Goal: Task Accomplishment & Management: Manage account settings

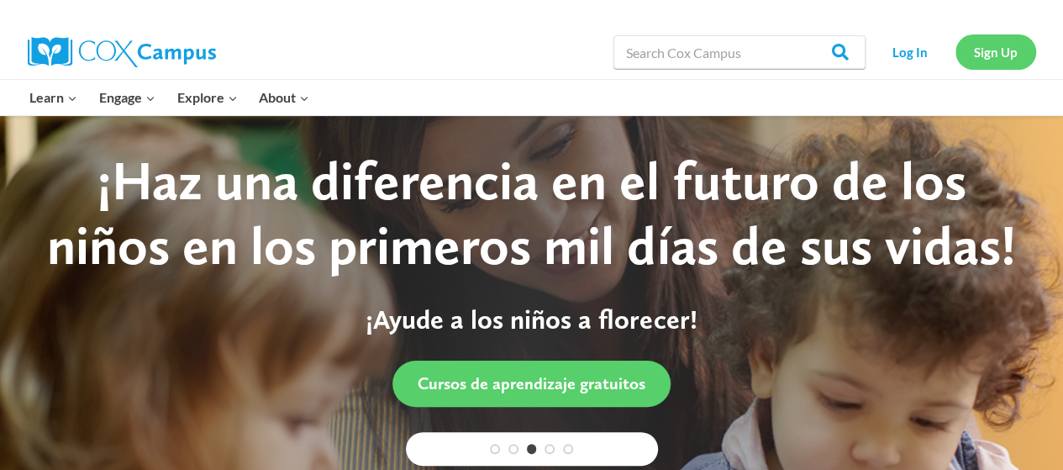
click at [969, 45] on link "Sign Up" at bounding box center [996, 51] width 81 height 34
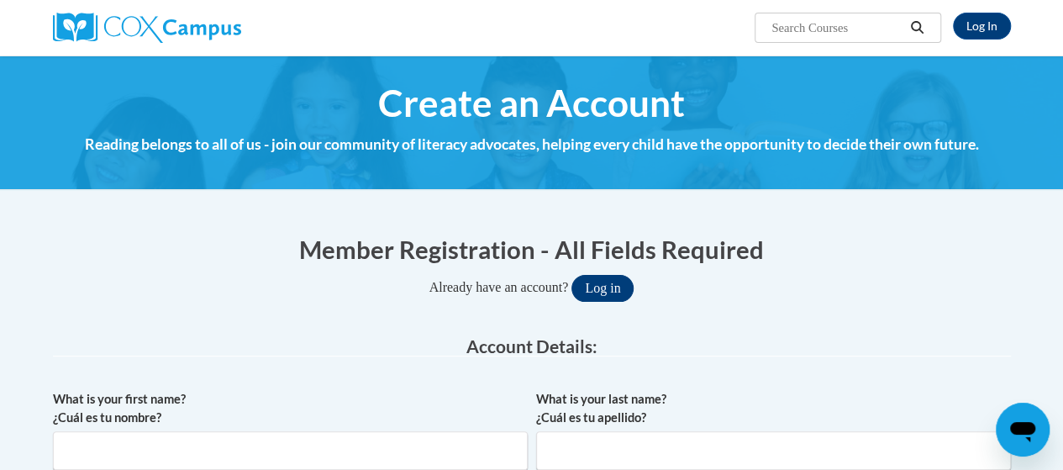
type input "neblett.mortoria.s@muscogee.k12.ga.us"
click at [611, 296] on button "Log in" at bounding box center [603, 288] width 62 height 27
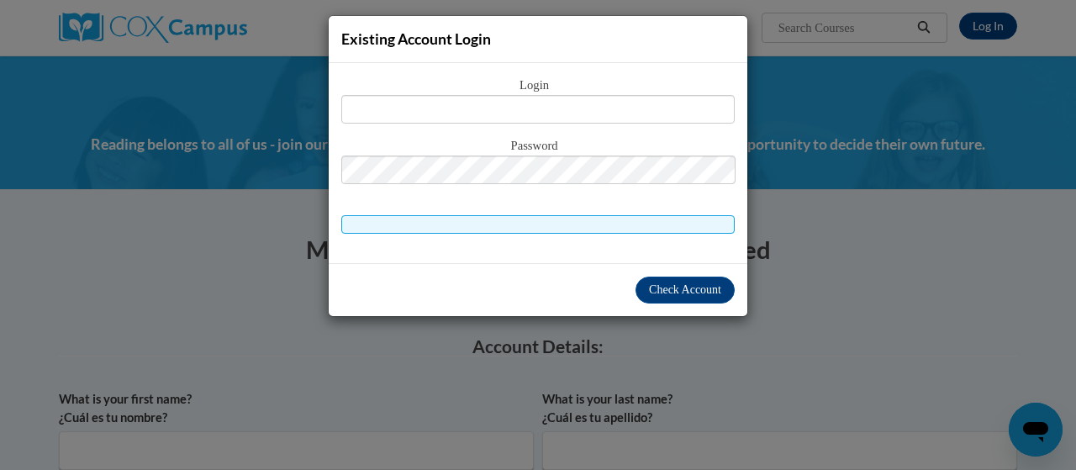
click at [210, 31] on div "Existing Account Login Login Password" at bounding box center [538, 235] width 1076 height 470
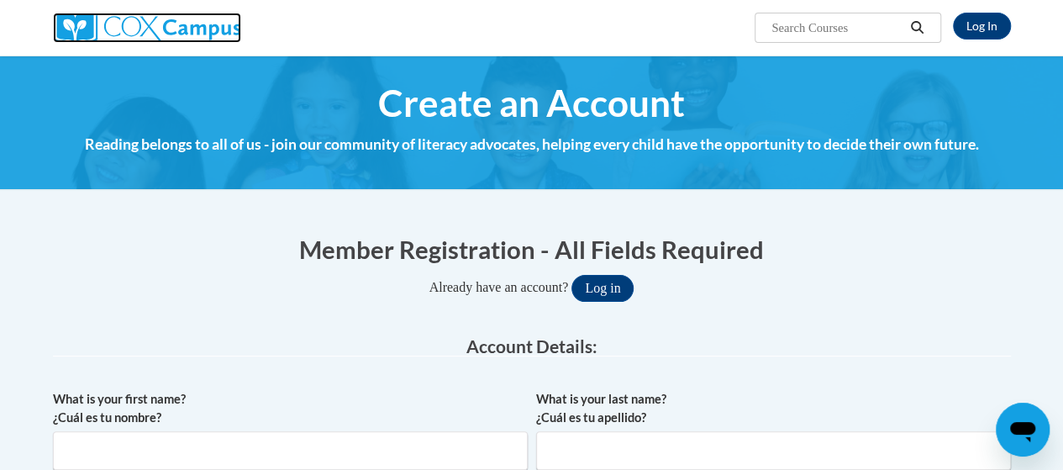
click at [198, 13] on img at bounding box center [147, 28] width 188 height 30
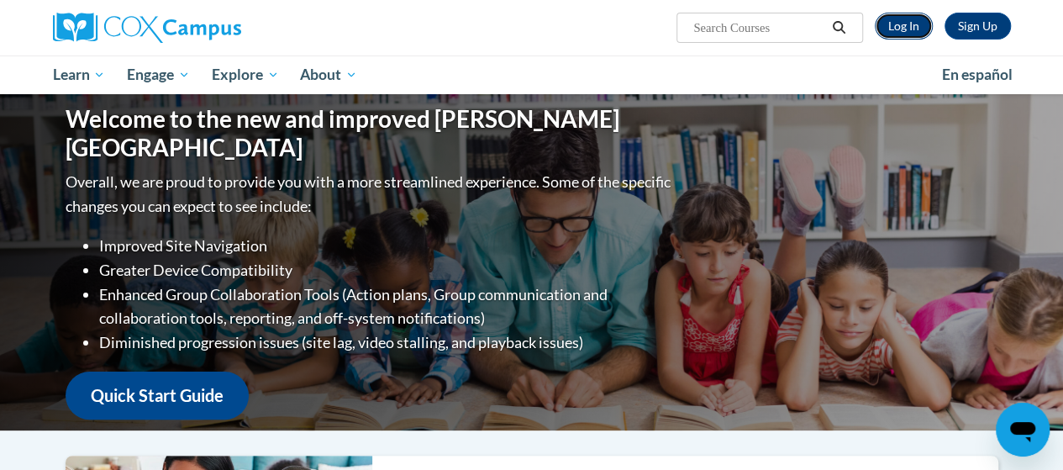
click at [915, 26] on link "Log In" at bounding box center [904, 26] width 58 height 27
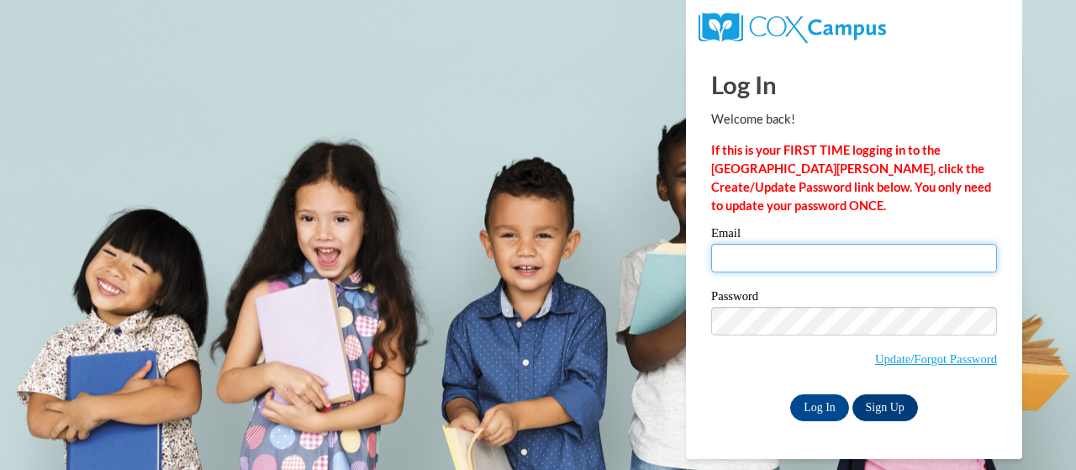
click at [764, 261] on input "Email" at bounding box center [854, 258] width 286 height 29
type input "neblett.mortoria.s@muscogee.k12.ga.us"
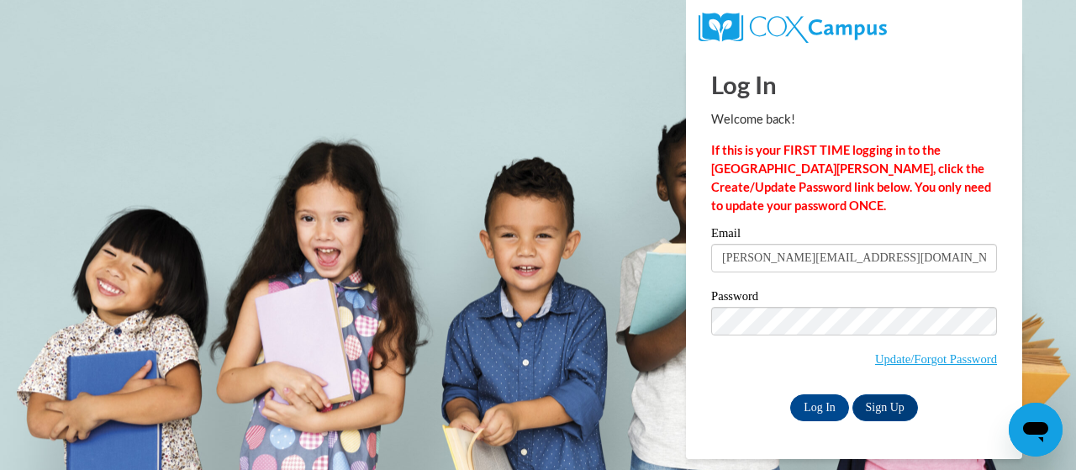
click at [832, 391] on div "Email neblett.mortoria.s@muscogee.k12.ga.us Password Update/Forgot Password Log…" at bounding box center [854, 323] width 286 height 193
click at [827, 416] on input "Log In" at bounding box center [819, 407] width 59 height 27
click at [819, 408] on input "Log In" at bounding box center [819, 407] width 59 height 27
click at [767, 262] on input "neblett.mortoria.s@muscogee.k12.ga.us" at bounding box center [854, 258] width 286 height 29
click at [814, 412] on input "Log In" at bounding box center [819, 407] width 59 height 27
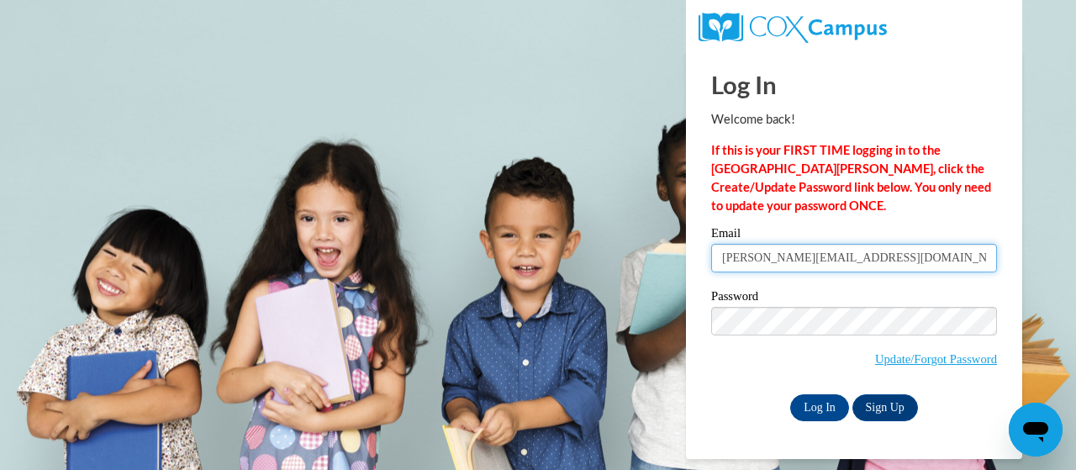
drag, startPoint x: 965, startPoint y: 251, endPoint x: 622, endPoint y: 266, distance: 343.3
click at [622, 266] on body "Log In Welcome back! If this is your FIRST TIME logging in to the NEW Cox Campu…" at bounding box center [538, 235] width 1076 height 470
click at [791, 250] on input "Email" at bounding box center [854, 258] width 286 height 29
type input "E048641@muscogee.k12.ga.us"
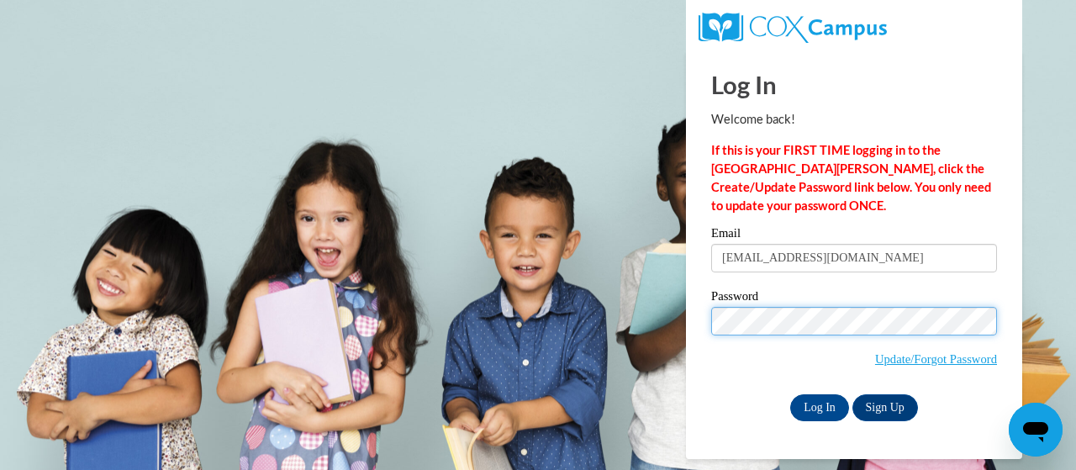
click at [790, 394] on input "Log In" at bounding box center [819, 407] width 59 height 27
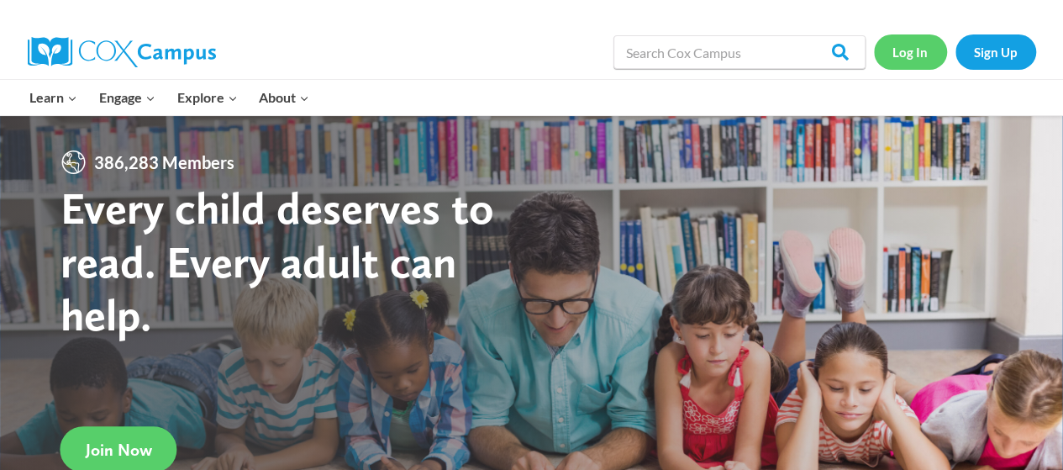
click at [920, 63] on link "Log In" at bounding box center [910, 51] width 73 height 34
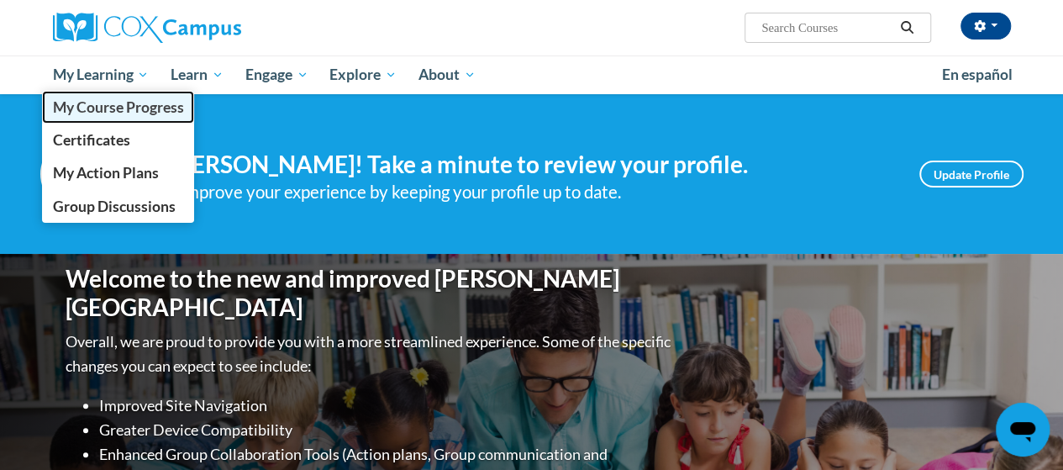
click at [85, 117] on link "My Course Progress" at bounding box center [118, 107] width 153 height 33
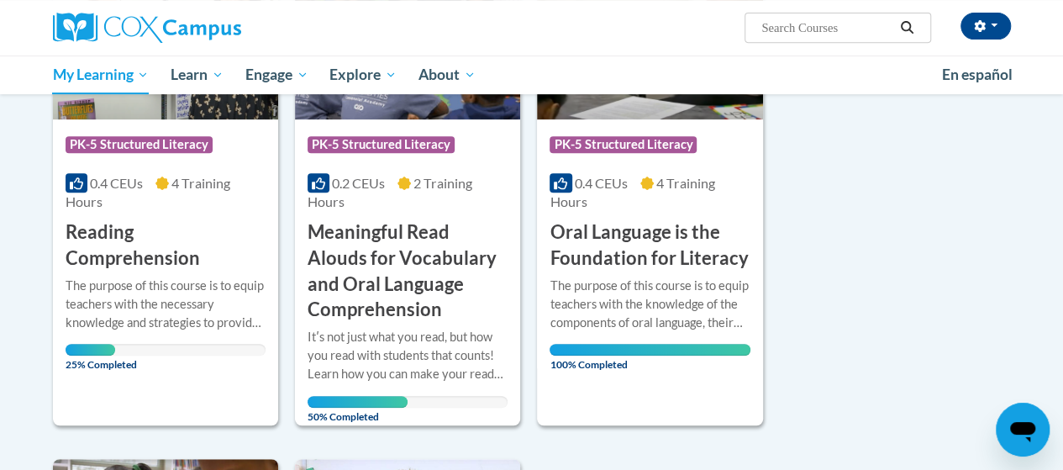
scroll to position [354, 0]
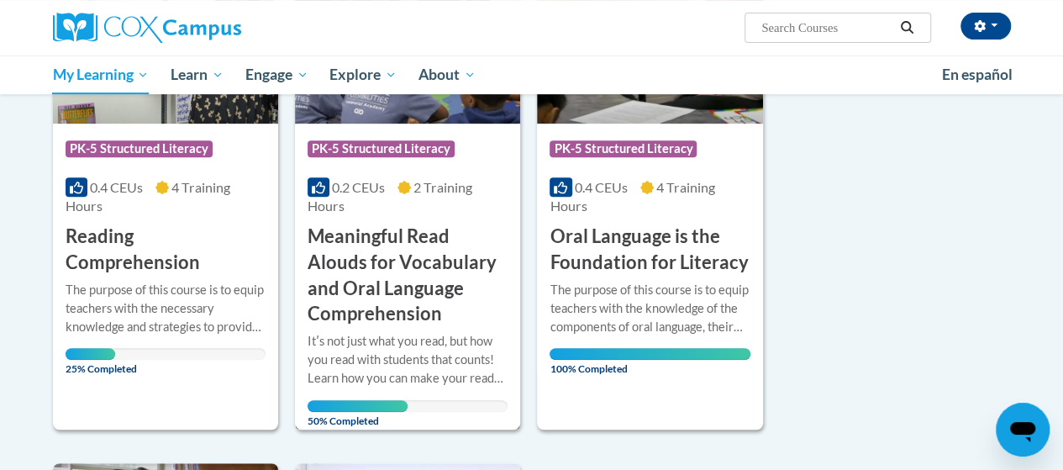
click at [359, 113] on img at bounding box center [407, 37] width 225 height 171
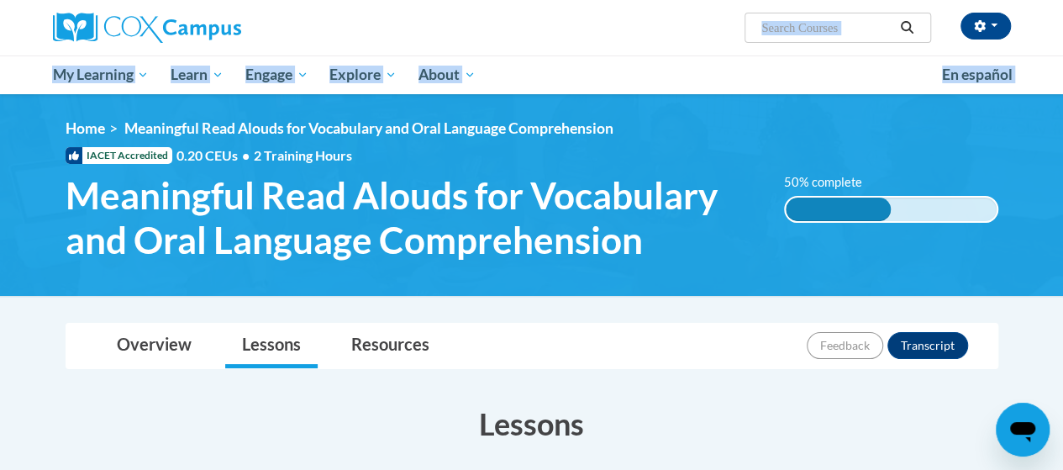
drag, startPoint x: 1061, startPoint y: 48, endPoint x: 1059, endPoint y: 112, distance: 63.9
click at [1032, 61] on div "[PERSON_NAME] ([GEOGRAPHIC_DATA]/New_York UTC-04:00) My Profile Inbox My Transc…" at bounding box center [531, 47] width 1063 height 94
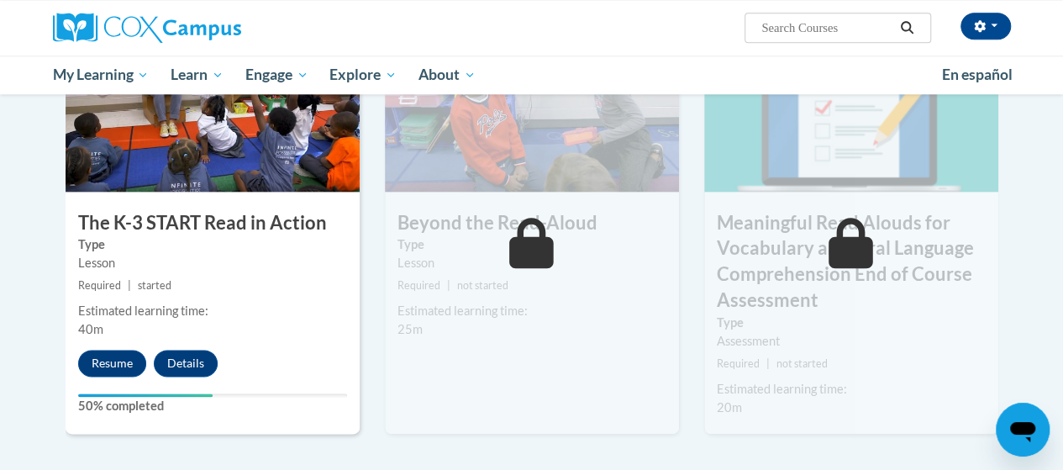
scroll to position [936, 0]
